Goal: Transaction & Acquisition: Purchase product/service

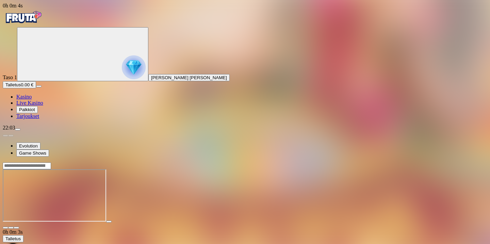
click at [36, 88] on button "Talletus 0.00 €" at bounding box center [19, 84] width 33 height 7
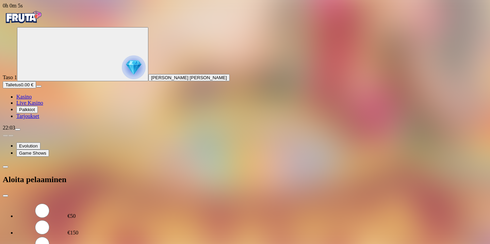
type input "*"
